Goal: Transaction & Acquisition: Purchase product/service

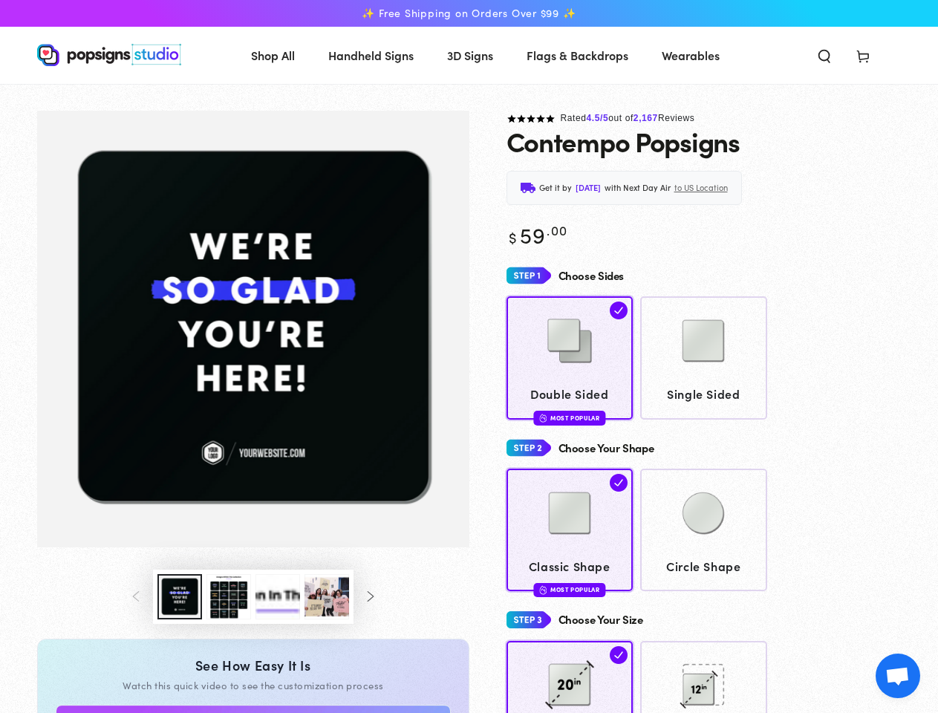
click at [824, 55] on icon "Search our site" at bounding box center [824, 55] width 15 height 15
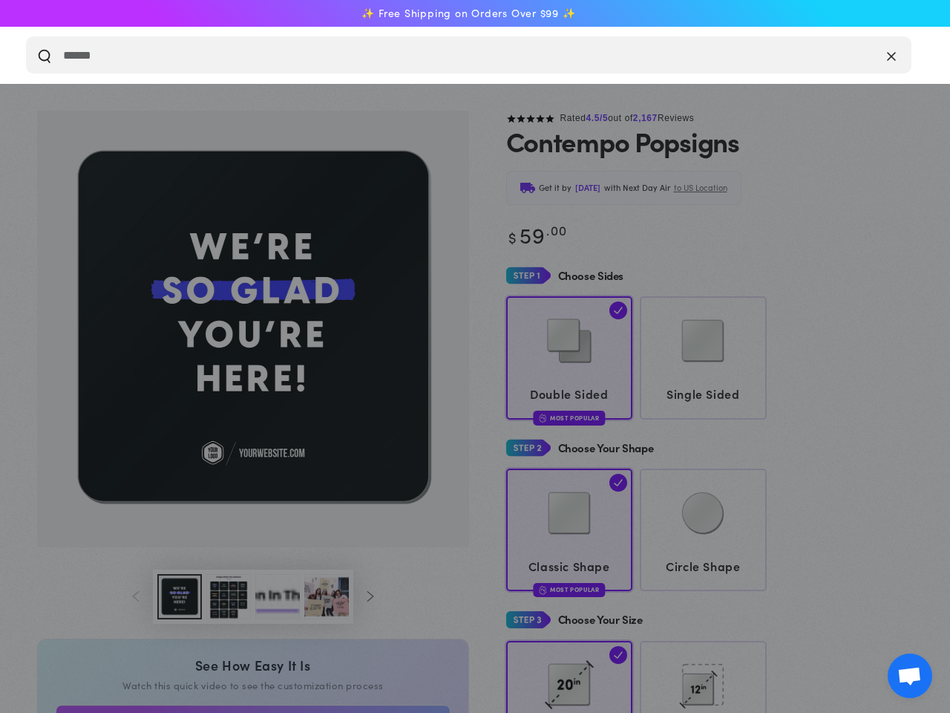
click at [863, 55] on button "Clear" at bounding box center [859, 55] width 23 height 18
click at [180, 84] on div "Search our site" at bounding box center [469, 84] width 938 height 0
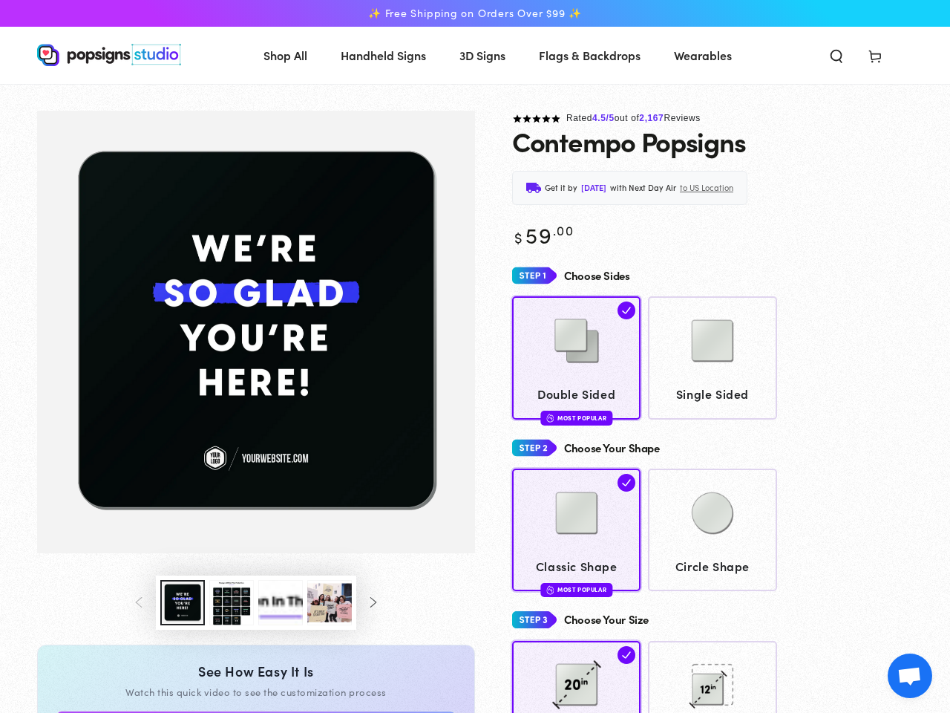
click at [229, 596] on button "Load image 3 in gallery view" at bounding box center [231, 602] width 45 height 45
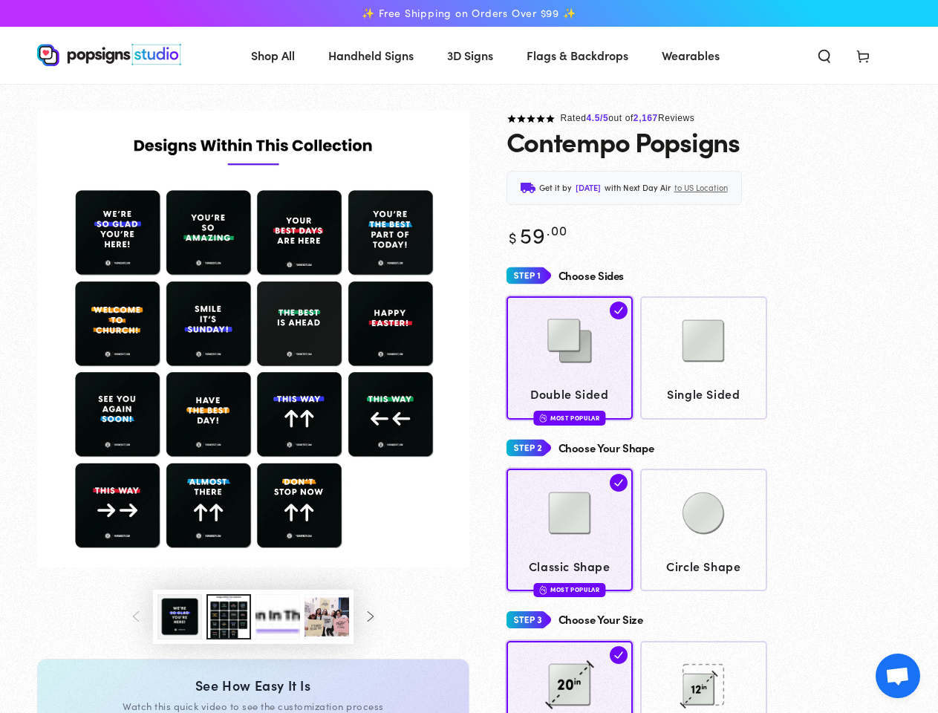
click at [278, 596] on button "Load image 4 in gallery view" at bounding box center [277, 616] width 45 height 45
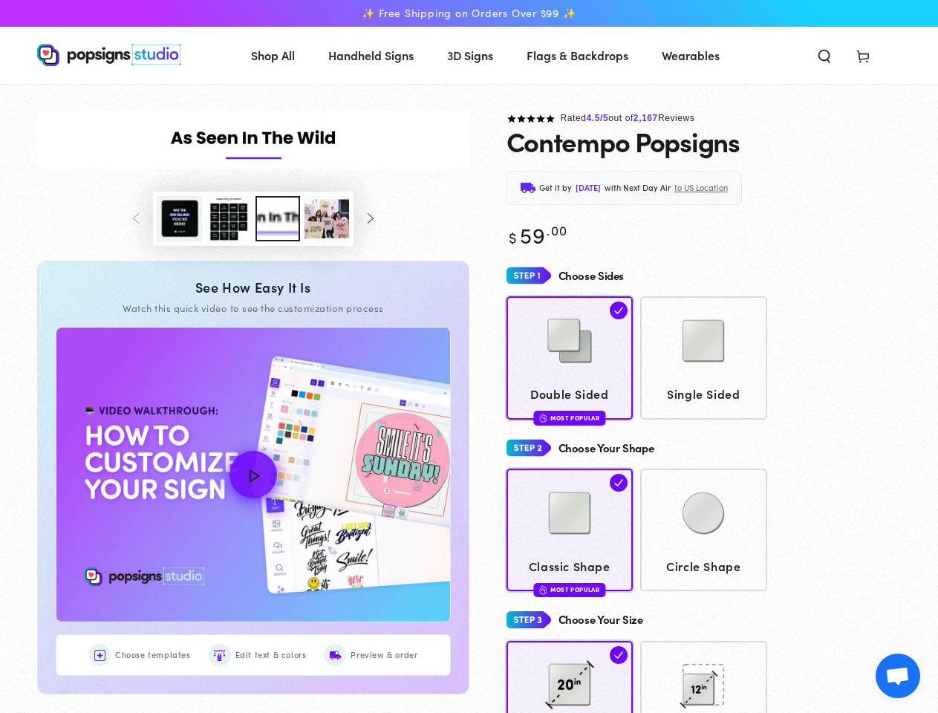
click at [327, 596] on img "How to Customize Your Design" at bounding box center [252, 474] width 393 height 295
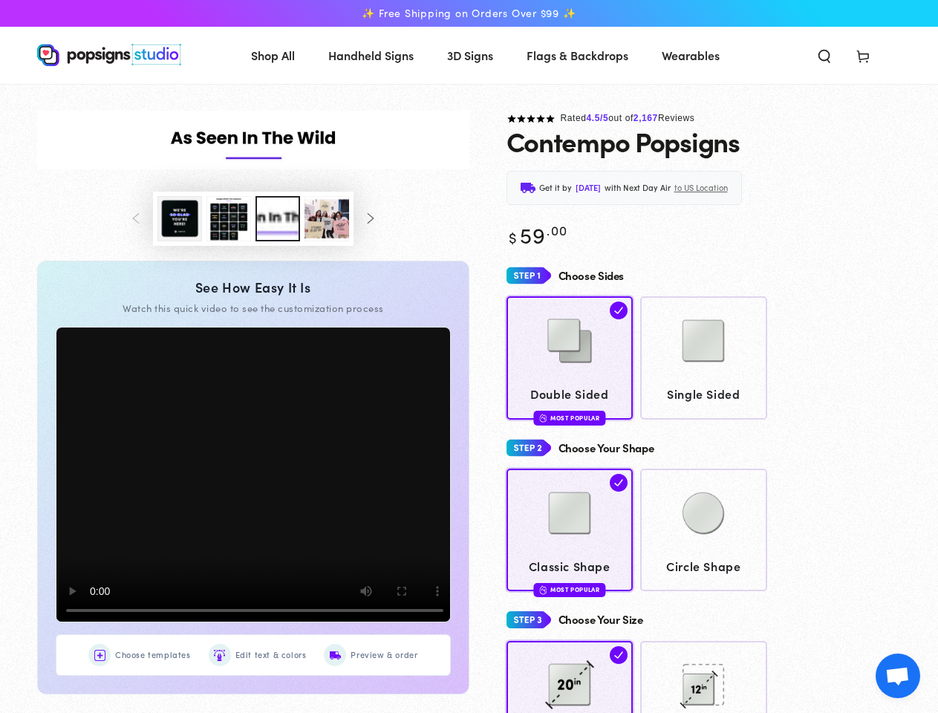
click at [727, 188] on span "to US Location" at bounding box center [700, 187] width 53 height 15
